Goal: Task Accomplishment & Management: Use online tool/utility

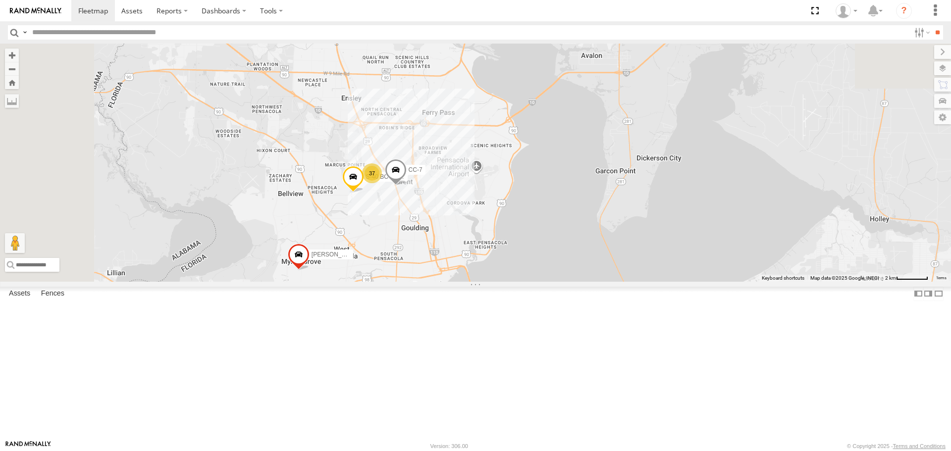
drag, startPoint x: 481, startPoint y: 126, endPoint x: 534, endPoint y: 350, distance: 230.2
click at [534, 281] on div "ALFRED TODD S-40 BOOM LIFT 37 CC-7 3 3" at bounding box center [475, 163] width 951 height 238
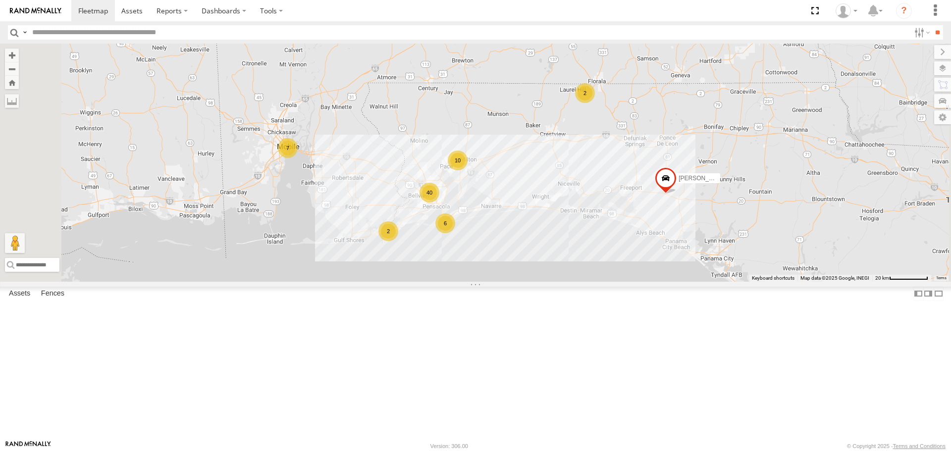
click at [0, 0] on link at bounding box center [0, 0] width 0 height 0
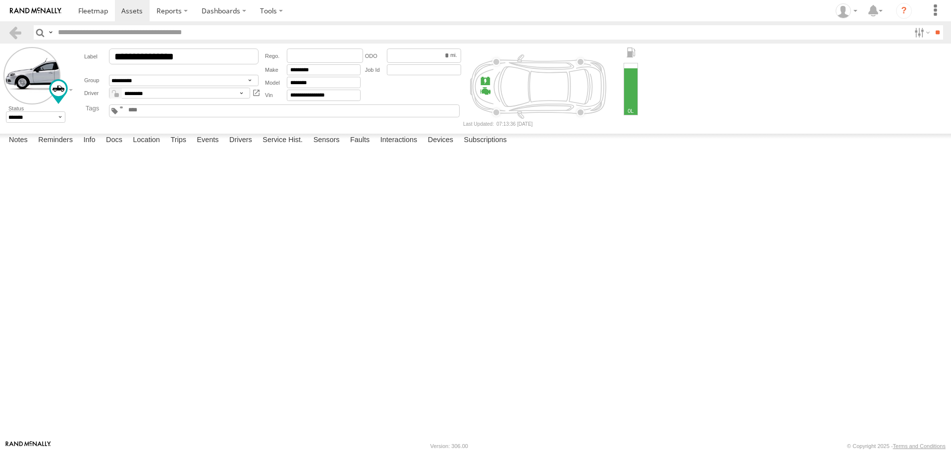
click at [0, 0] on textarea at bounding box center [0, 0] width 0 height 0
type textarea "**********"
click at [0, 0] on button "Save" at bounding box center [0, 0] width 0 height 0
click at [0, 0] on button "Complete" at bounding box center [0, 0] width 0 height 0
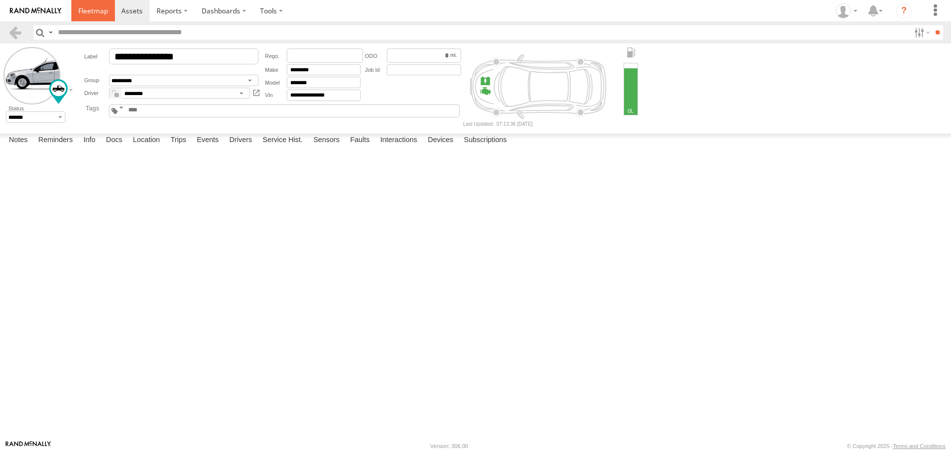
click at [99, 10] on span at bounding box center [93, 10] width 30 height 9
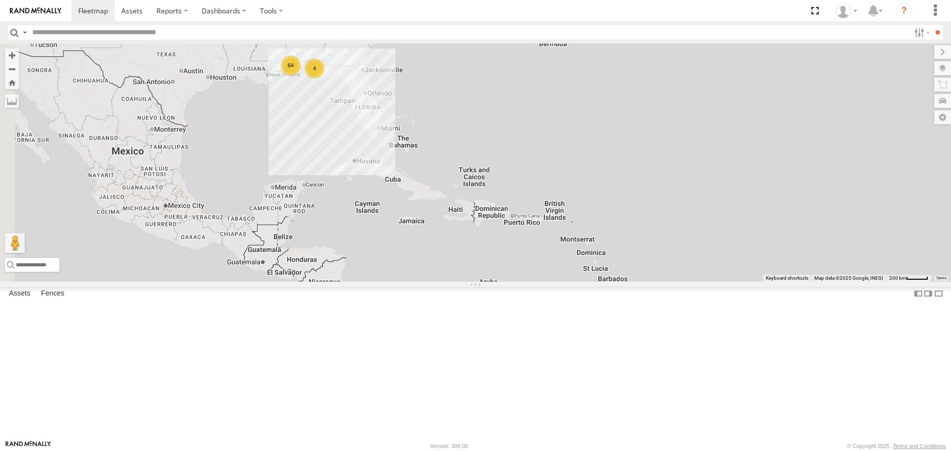
drag, startPoint x: 300, startPoint y: 120, endPoint x: 411, endPoint y: 138, distance: 112.5
click at [301, 75] on div "64" at bounding box center [291, 66] width 20 height 20
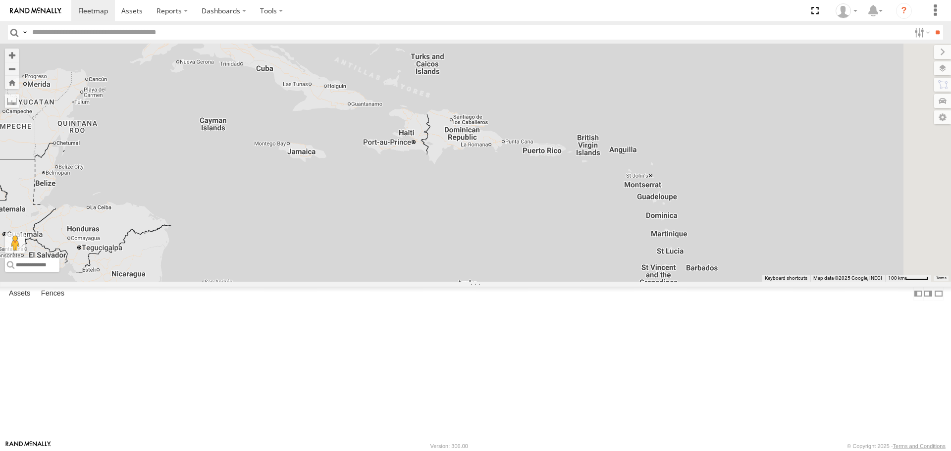
drag, startPoint x: 641, startPoint y: 281, endPoint x: 405, endPoint y: 48, distance: 331.1
click at [405, 48] on div "3 58 7" at bounding box center [475, 163] width 951 height 238
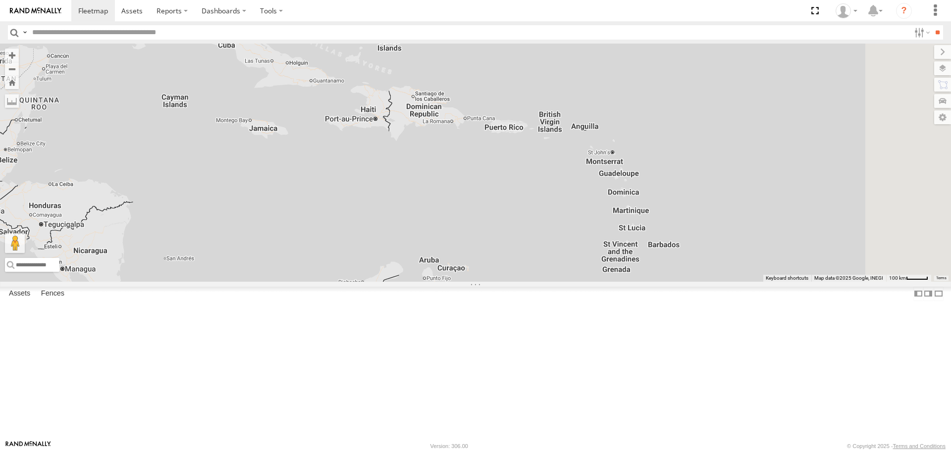
drag, startPoint x: 599, startPoint y: 245, endPoint x: 560, endPoint y: 222, distance: 44.6
click at [560, 222] on div "3 58 7" at bounding box center [475, 163] width 951 height 238
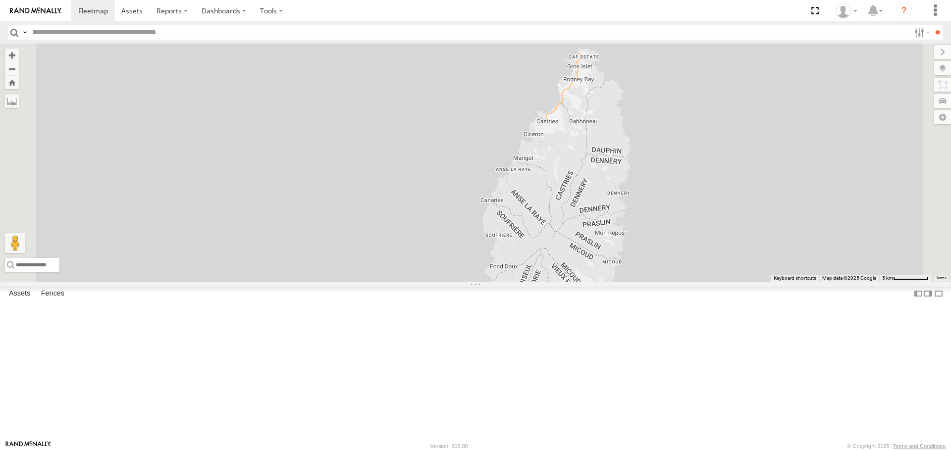
drag, startPoint x: 722, startPoint y: 195, endPoint x: 703, endPoint y: 299, distance: 105.7
click at [703, 281] on div at bounding box center [475, 163] width 951 height 238
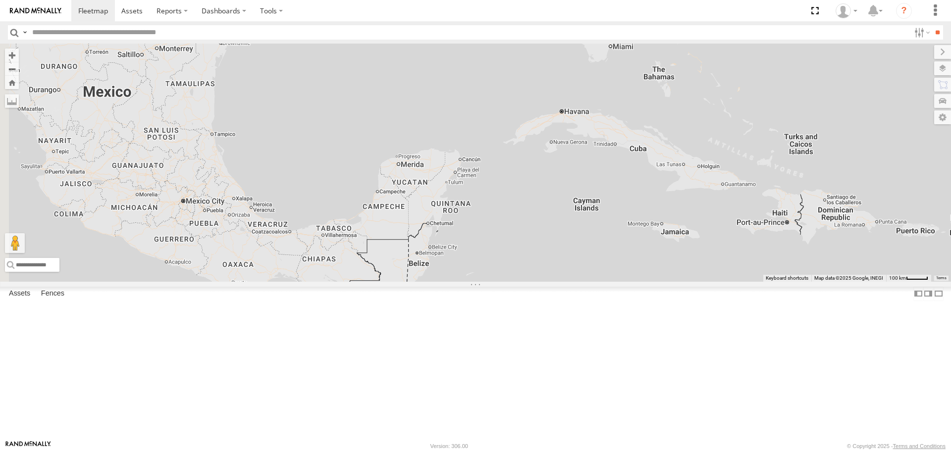
drag, startPoint x: 329, startPoint y: 166, endPoint x: 783, endPoint y: 278, distance: 468.4
click at [783, 278] on div at bounding box center [475, 163] width 951 height 238
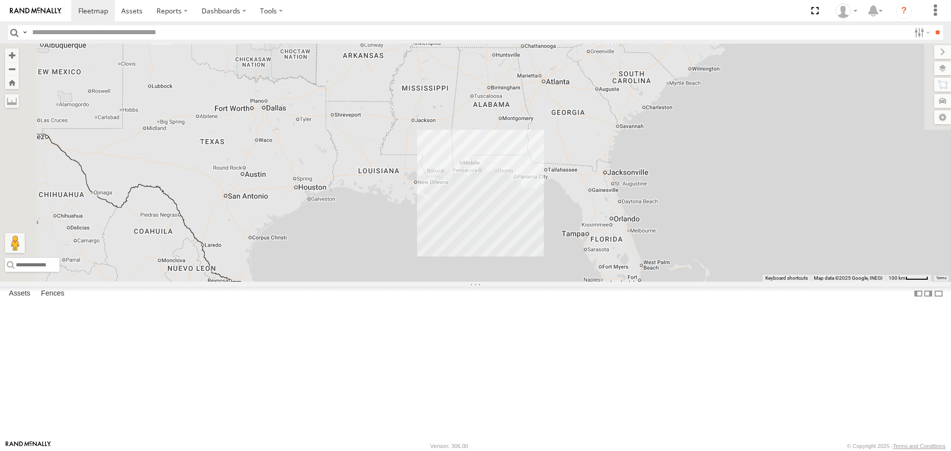
drag, startPoint x: 510, startPoint y: 127, endPoint x: 540, endPoint y: 376, distance: 251.0
click at [540, 281] on div at bounding box center [475, 163] width 951 height 238
